Goal: Task Accomplishment & Management: Manage account settings

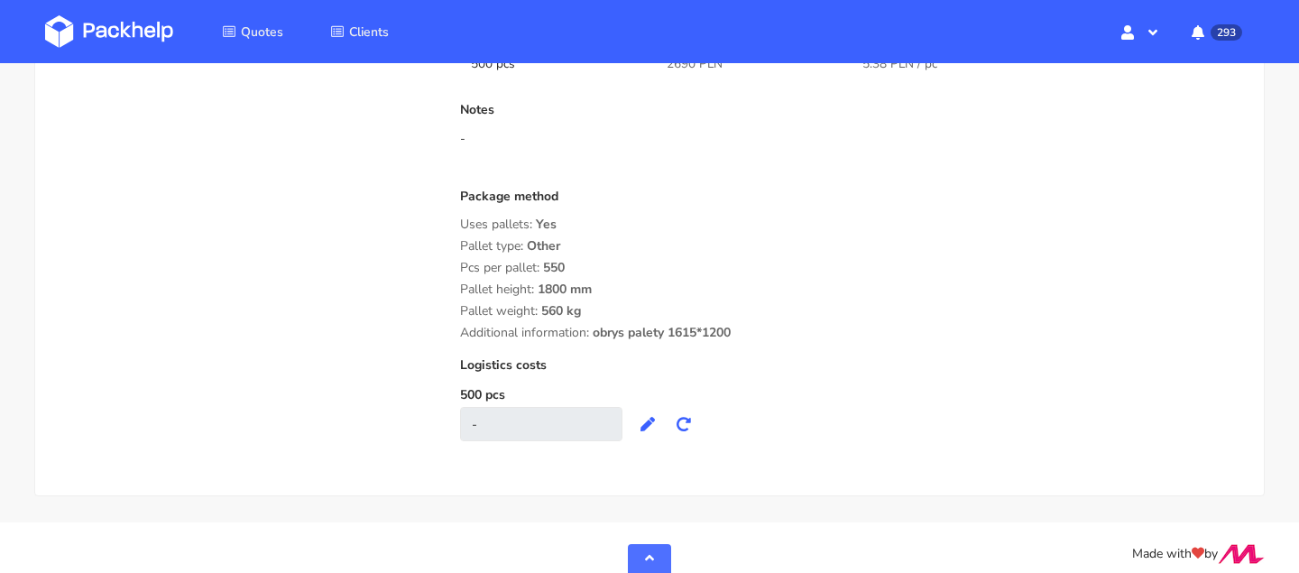
scroll to position [1599, 0]
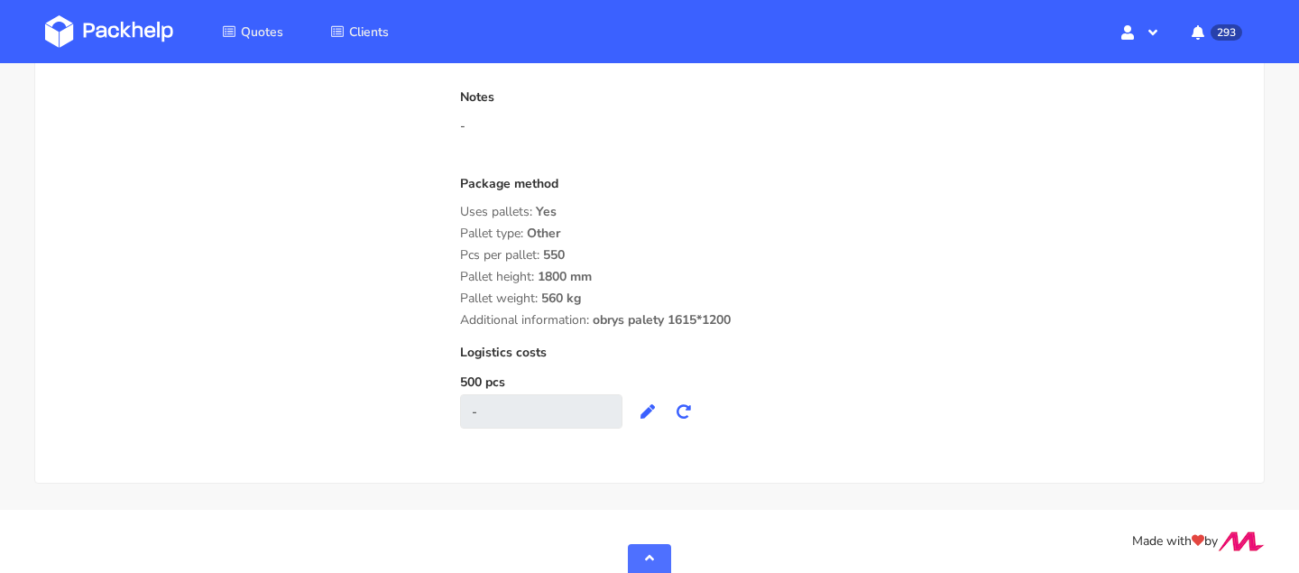
drag, startPoint x: 699, startPoint y: 317, endPoint x: 796, endPoint y: 317, distance: 96.5
click at [796, 317] on div "Additional information: obrys palety 1615*1200" at bounding box center [851, 320] width 782 height 14
copy span "1615*1200"
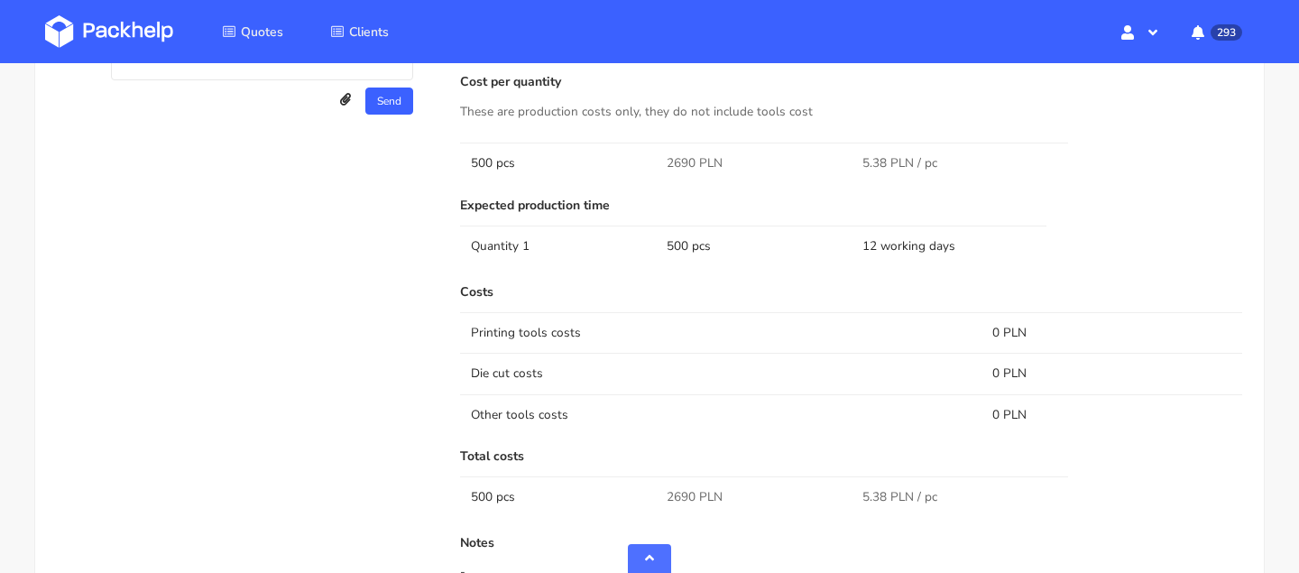
scroll to position [1114, 0]
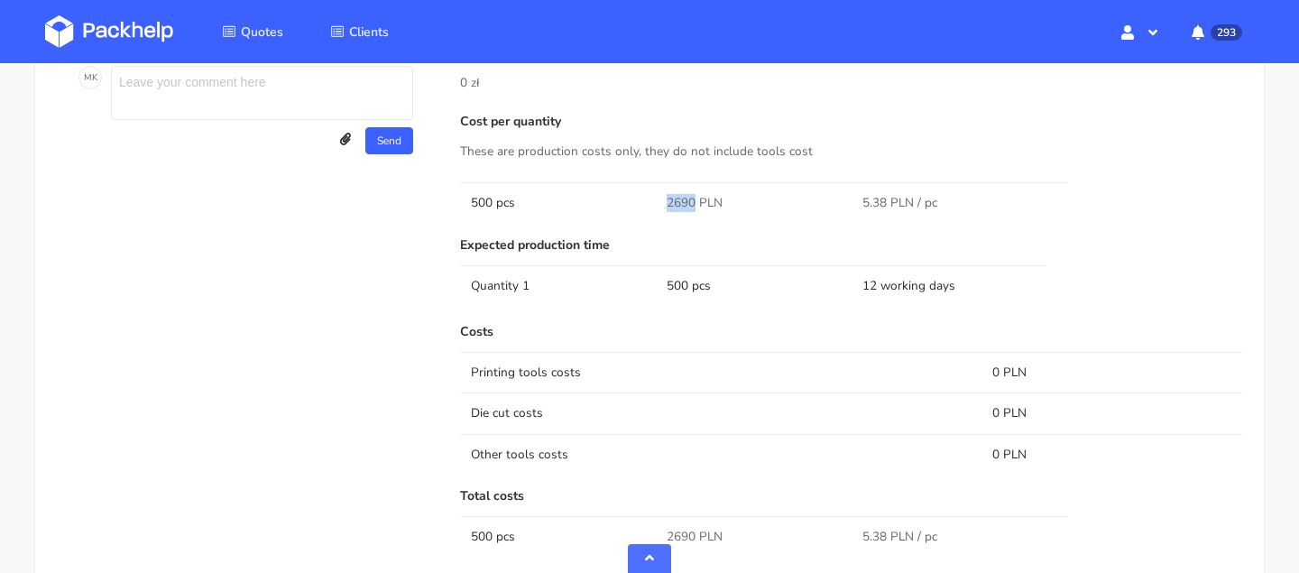
drag, startPoint x: 695, startPoint y: 201, endPoint x: 659, endPoint y: 201, distance: 35.2
click at [659, 201] on td "2690 PLN" at bounding box center [754, 202] width 196 height 41
copy span "2690"
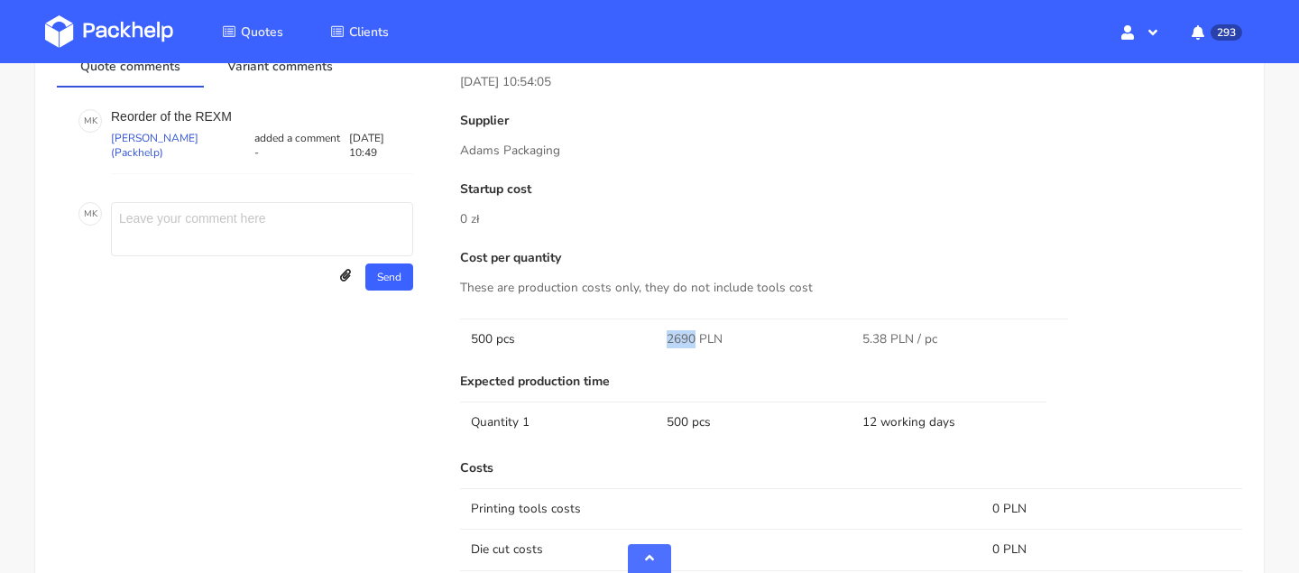
scroll to position [755, 0]
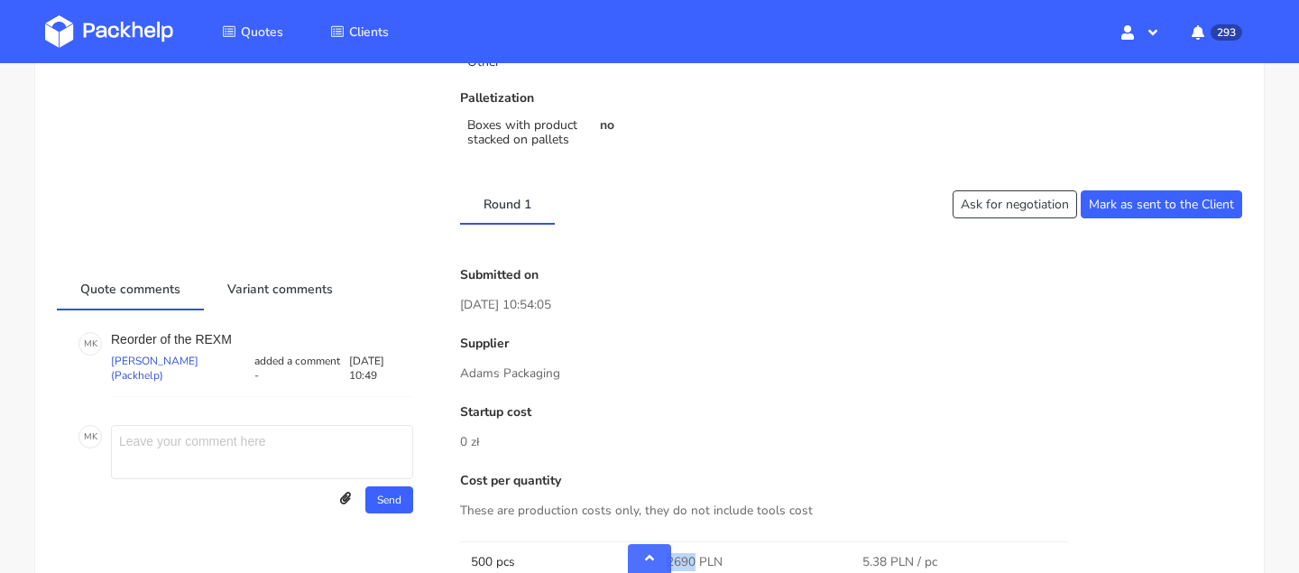
click at [1117, 176] on div "Client Information Name [PERSON_NAME][EMAIL_ADDRESS][DOMAIN_NAME] E-mail [PERSO…" at bounding box center [649, 376] width 1185 height 1829
click at [1117, 213] on button "Mark as sent to the Client" at bounding box center [1161, 204] width 161 height 28
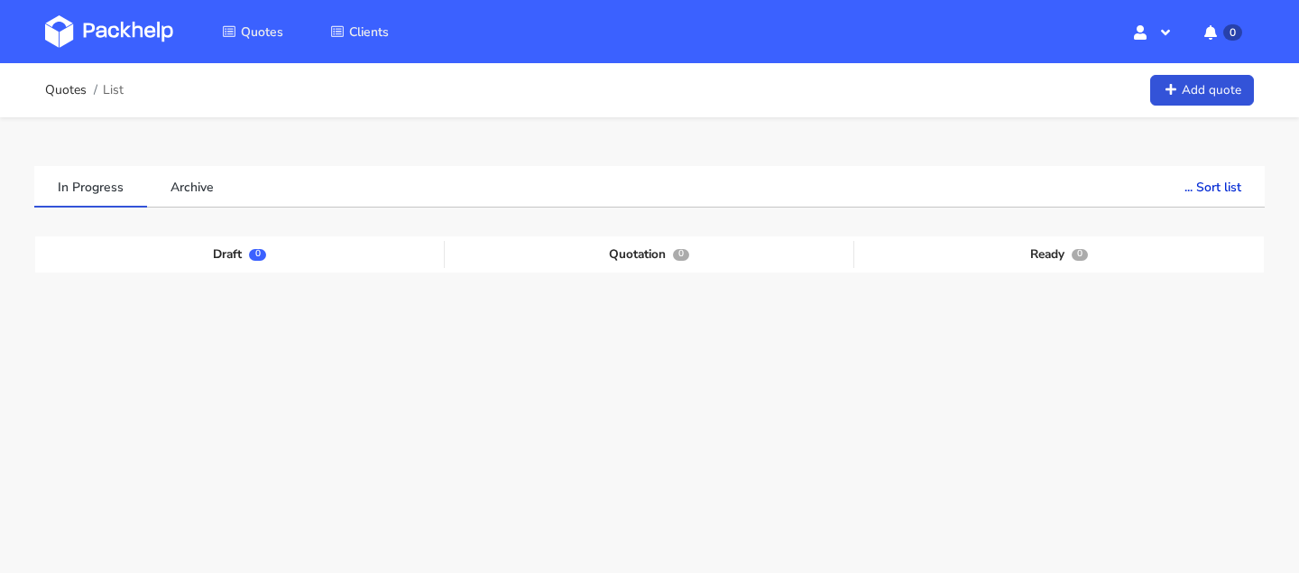
click at [124, 138] on div "In Progress Archive ... Sort list Last added From old to new Last updated Estim…" at bounding box center [649, 355] width 1299 height 476
click at [173, 31] on link at bounding box center [122, 31] width 155 height 52
click at [194, 197] on link "Archive" at bounding box center [192, 186] width 90 height 40
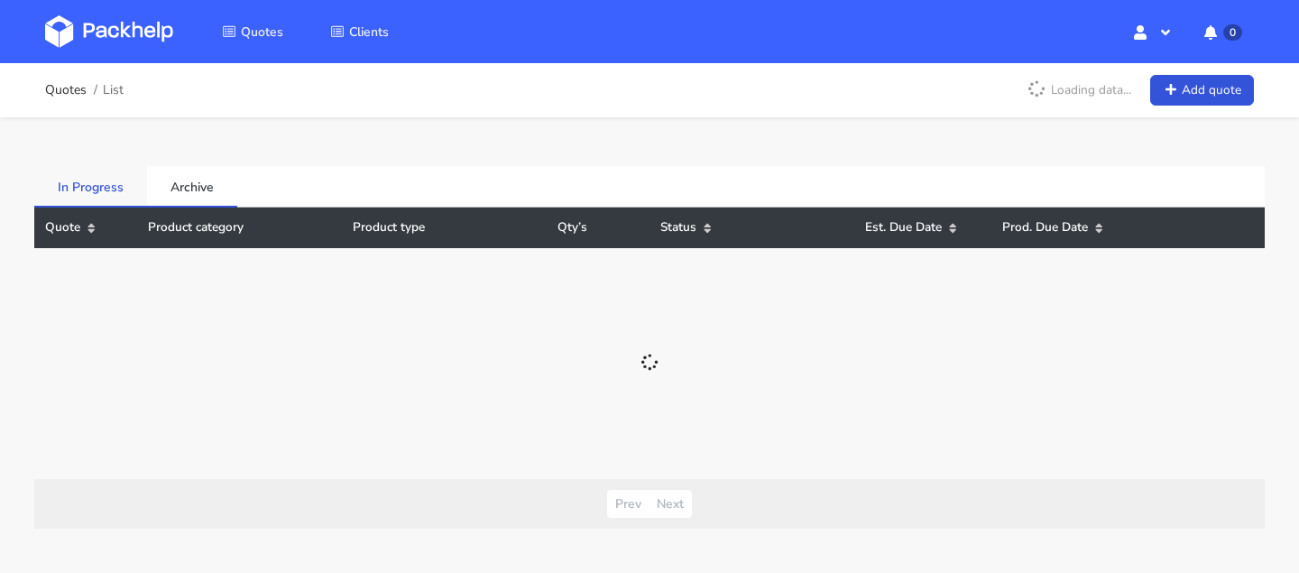
click at [62, 177] on link "In Progress" at bounding box center [90, 186] width 113 height 40
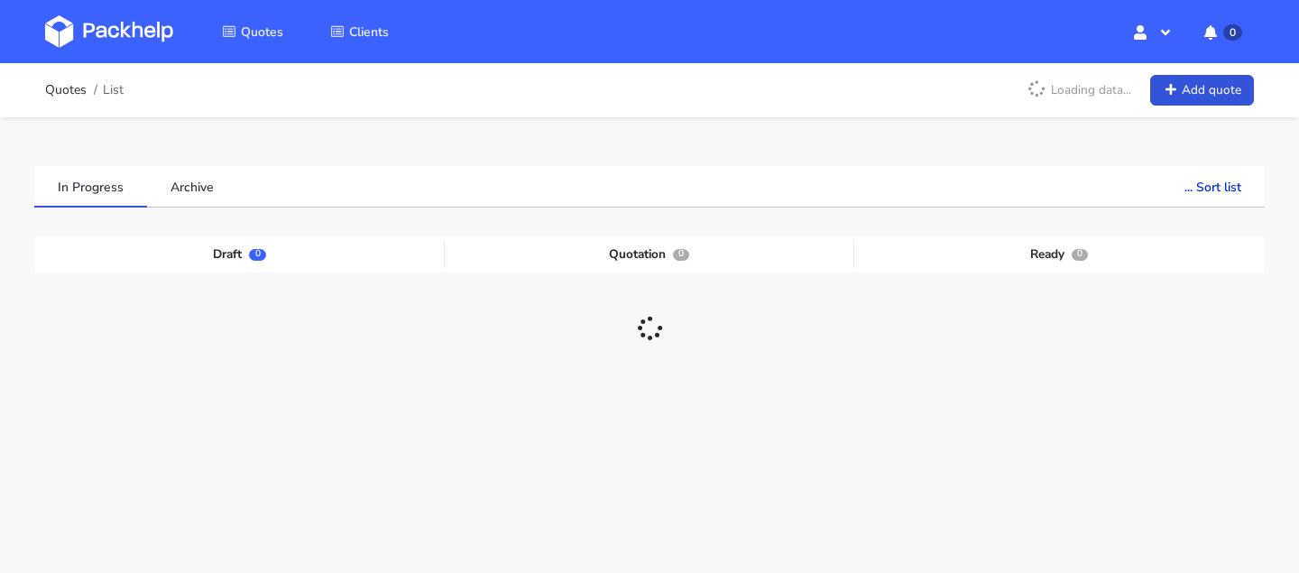
click at [73, 78] on ol "Quotes List" at bounding box center [84, 90] width 78 height 36
click at [76, 90] on link "Quotes" at bounding box center [65, 90] width 41 height 14
click at [259, 29] on span "Quotes" at bounding box center [262, 31] width 42 height 17
